Goal: Task Accomplishment & Management: Manage account settings

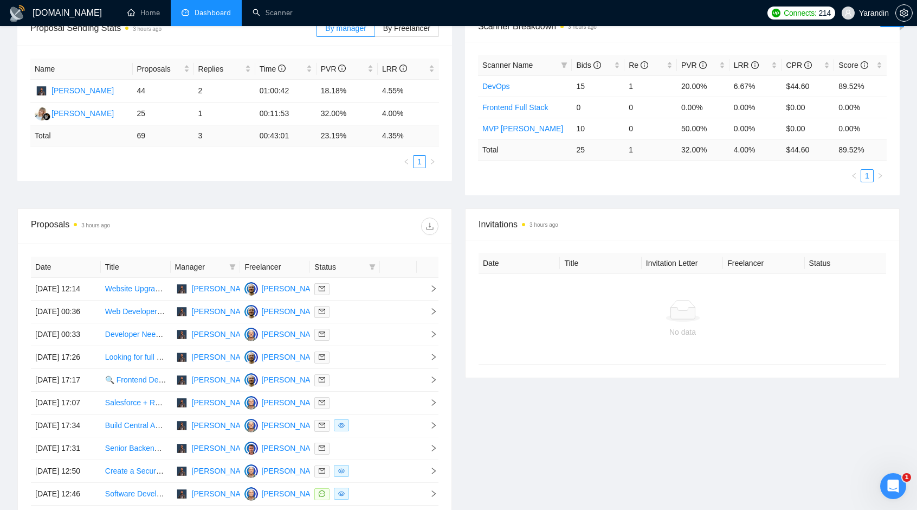
scroll to position [271, 0]
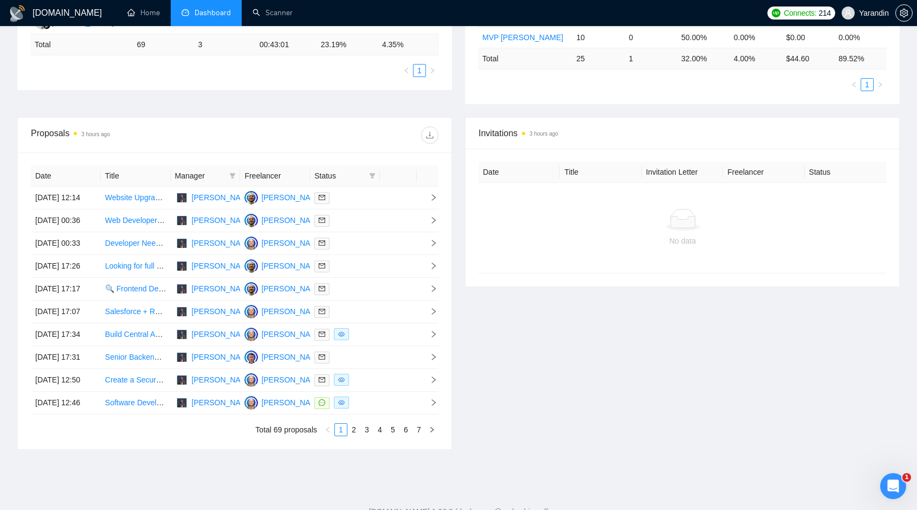
click at [227, 173] on div "Manager" at bounding box center [205, 176] width 61 height 12
click at [233, 174] on icon "filter" at bounding box center [233, 175] width 6 height 5
click at [193, 214] on span "[PERSON_NAME]" at bounding box center [215, 212] width 62 height 9
checkbox input "true"
click at [230, 140] on div "Proposals 3 hours ago" at bounding box center [133, 134] width 204 height 17
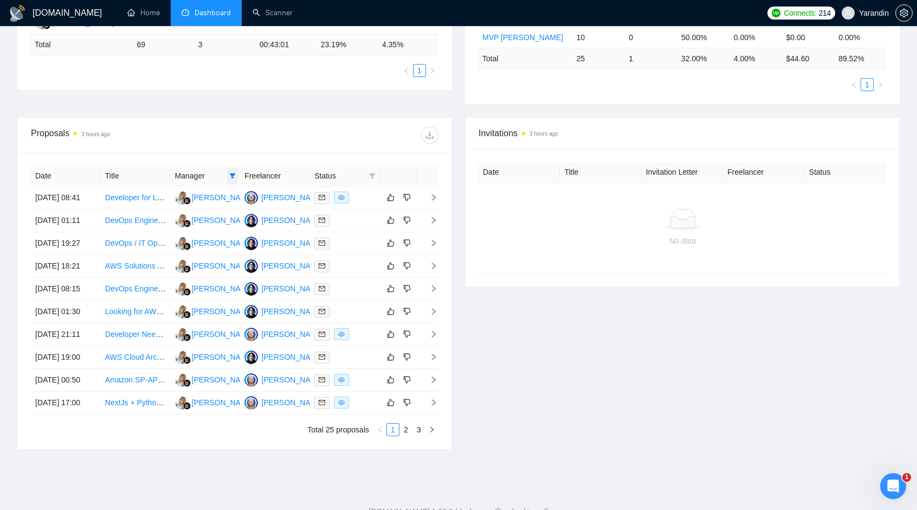
click at [234, 175] on icon "filter" at bounding box center [233, 175] width 6 height 5
click at [204, 196] on span "[PERSON_NAME]" at bounding box center [204, 194] width 62 height 9
checkbox input "true"
click at [159, 214] on li "[PERSON_NAME]" at bounding box center [202, 211] width 99 height 17
checkbox input "false"
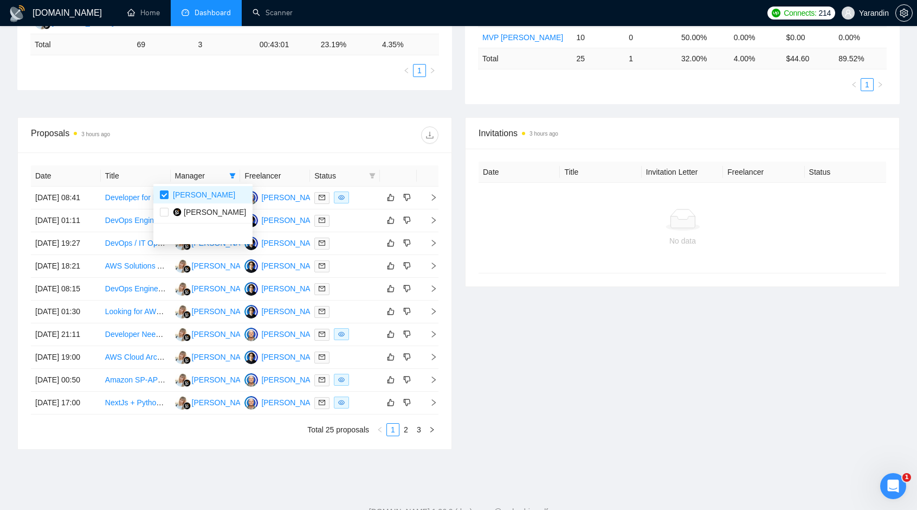
click at [242, 127] on div at bounding box center [337, 134] width 204 height 17
